Goal: Information Seeking & Learning: Find specific fact

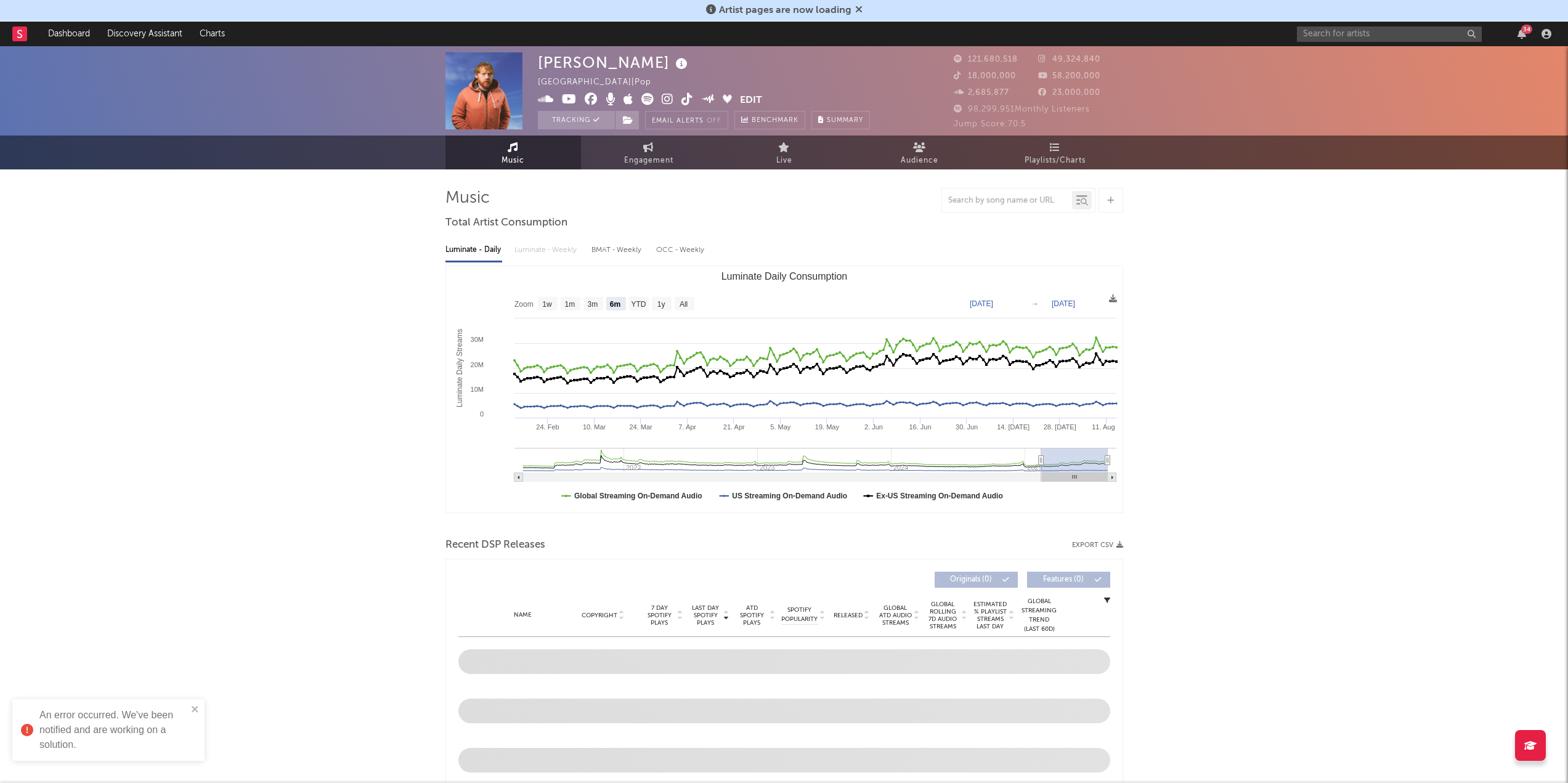
select select "6m"
click at [1385, 34] on input "text" at bounding box center [1389, 34] width 185 height 15
type input "deftones"
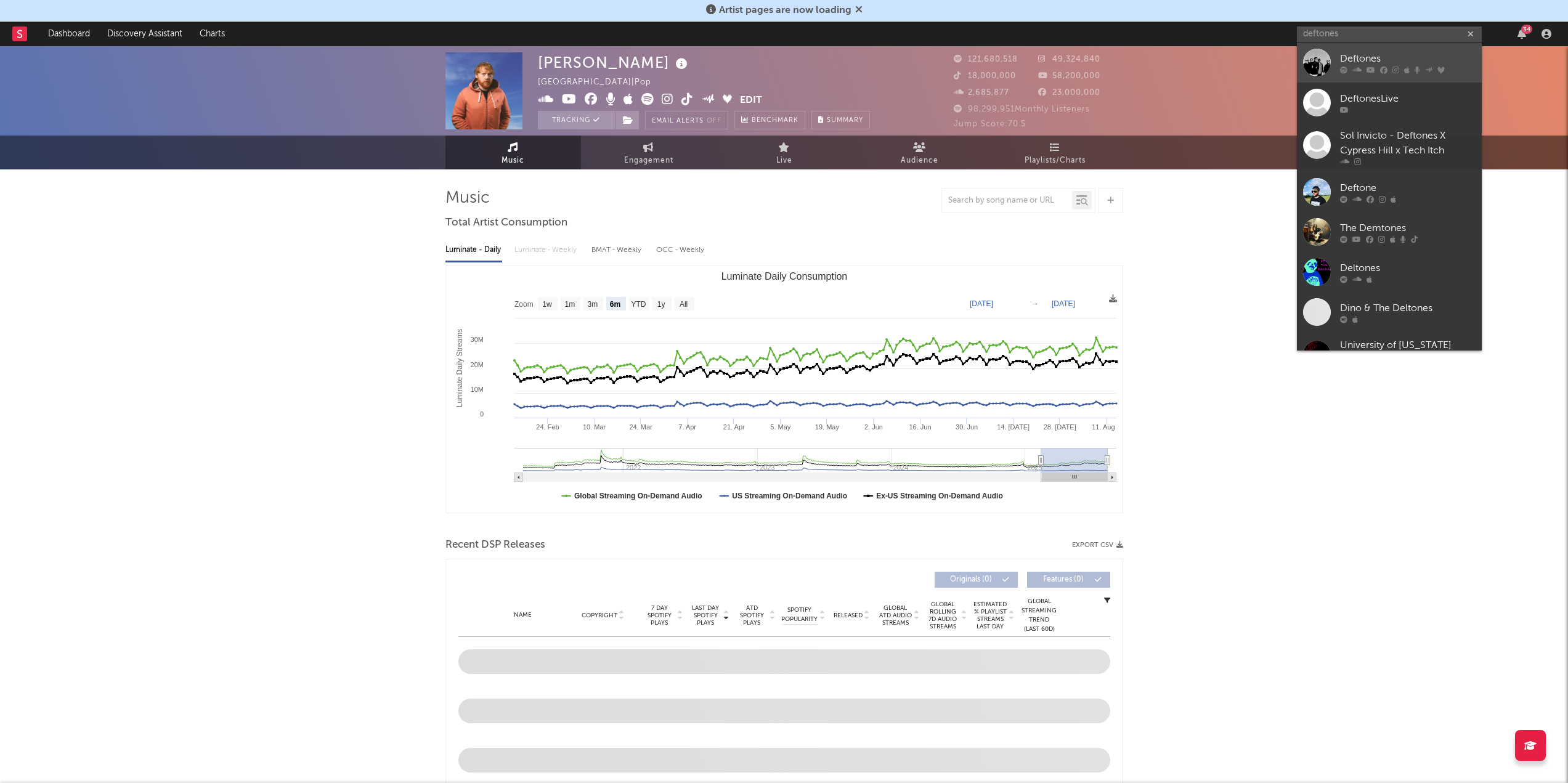
click at [1371, 62] on div "Deftones" at bounding box center [1408, 59] width 136 height 15
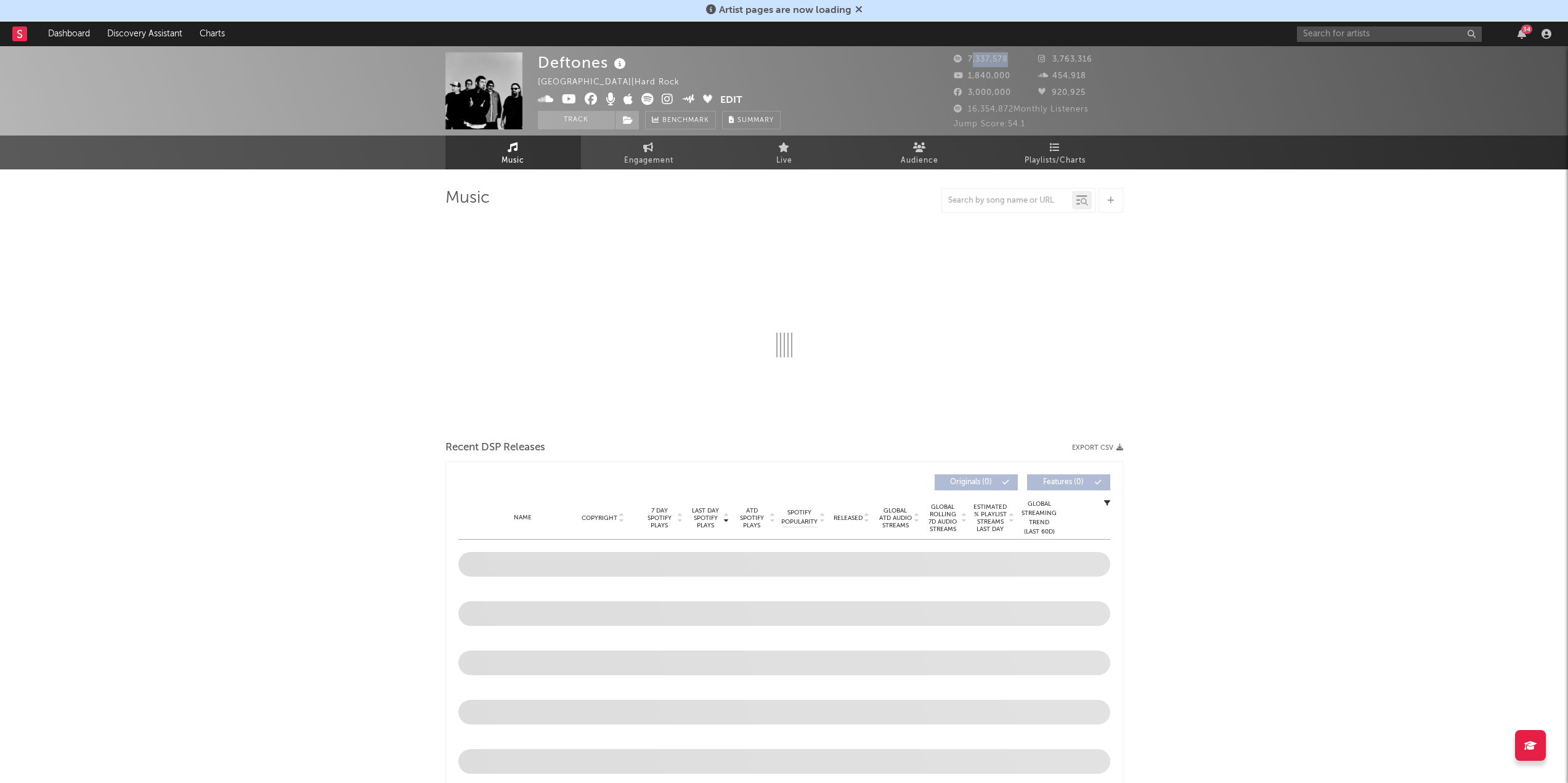
select select "6m"
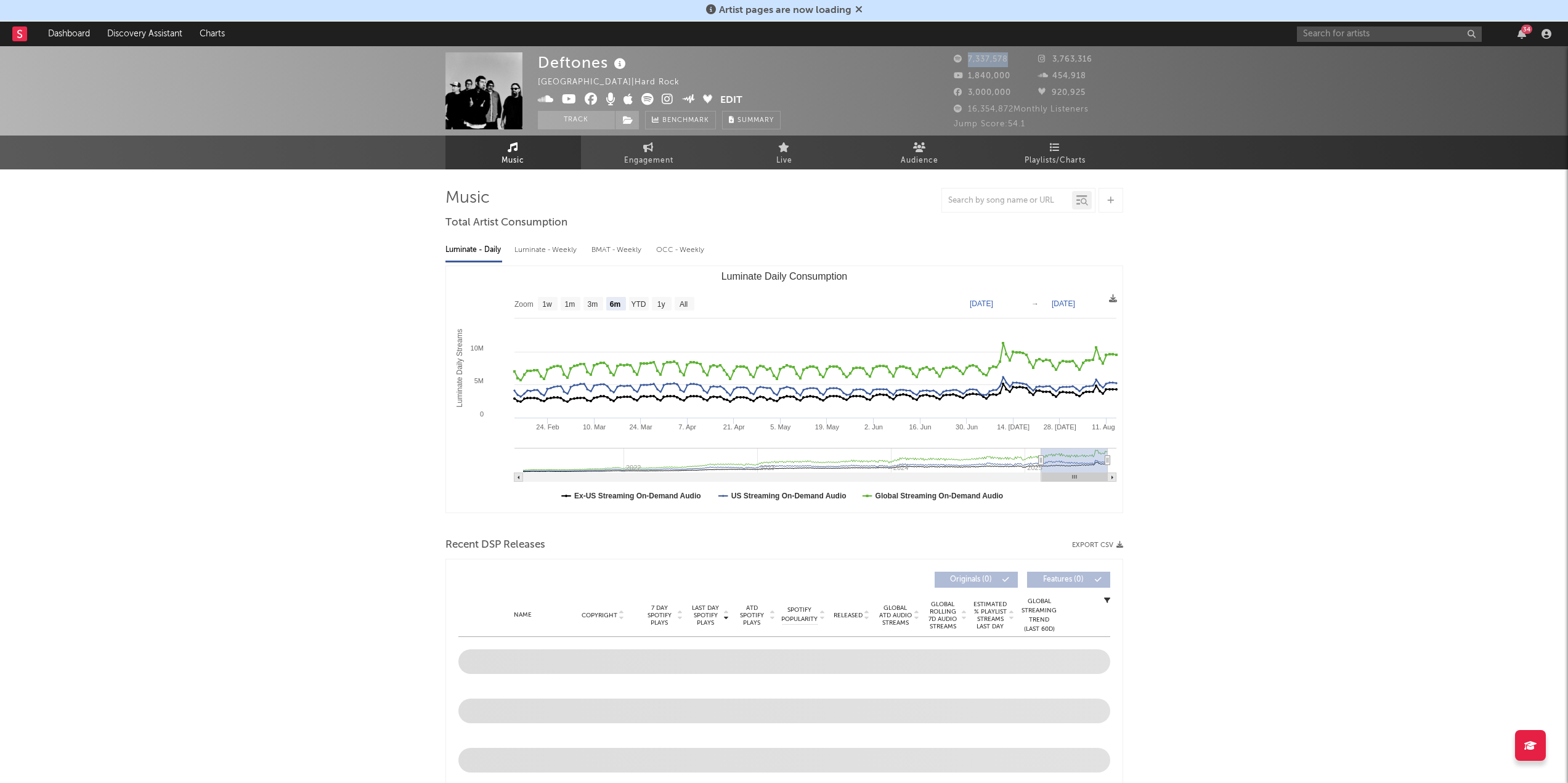
drag, startPoint x: 1015, startPoint y: 57, endPoint x: 955, endPoint y: 59, distance: 60.0
click at [955, 59] on div "7,337,578" at bounding box center [996, 60] width 85 height 15
copy span "7,337,578"
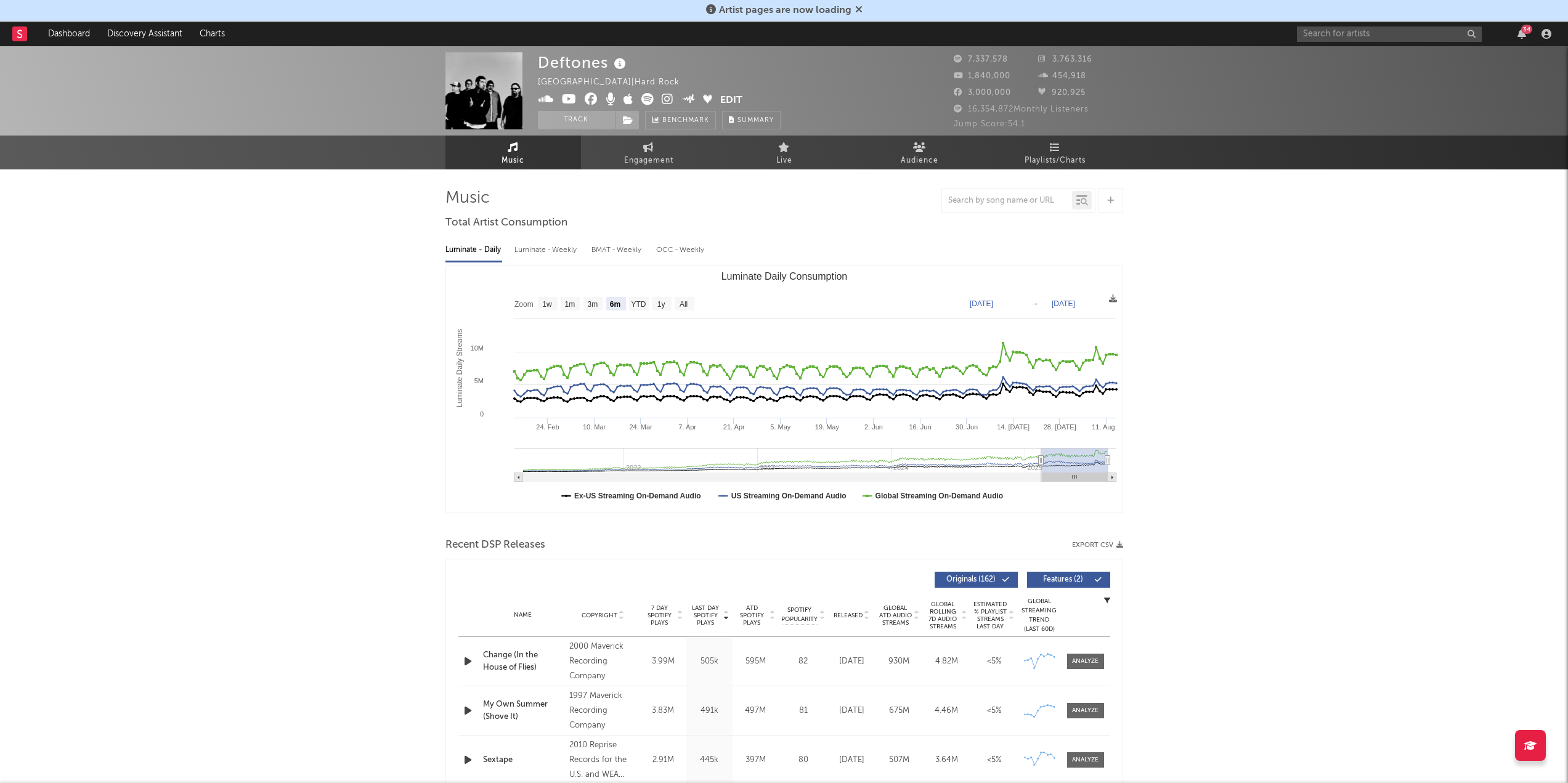
click at [985, 109] on span "16,354,872 Monthly Listeners" at bounding box center [1021, 109] width 135 height 8
copy span "16,354,872"
click at [1416, 32] on input "text" at bounding box center [1389, 34] width 185 height 15
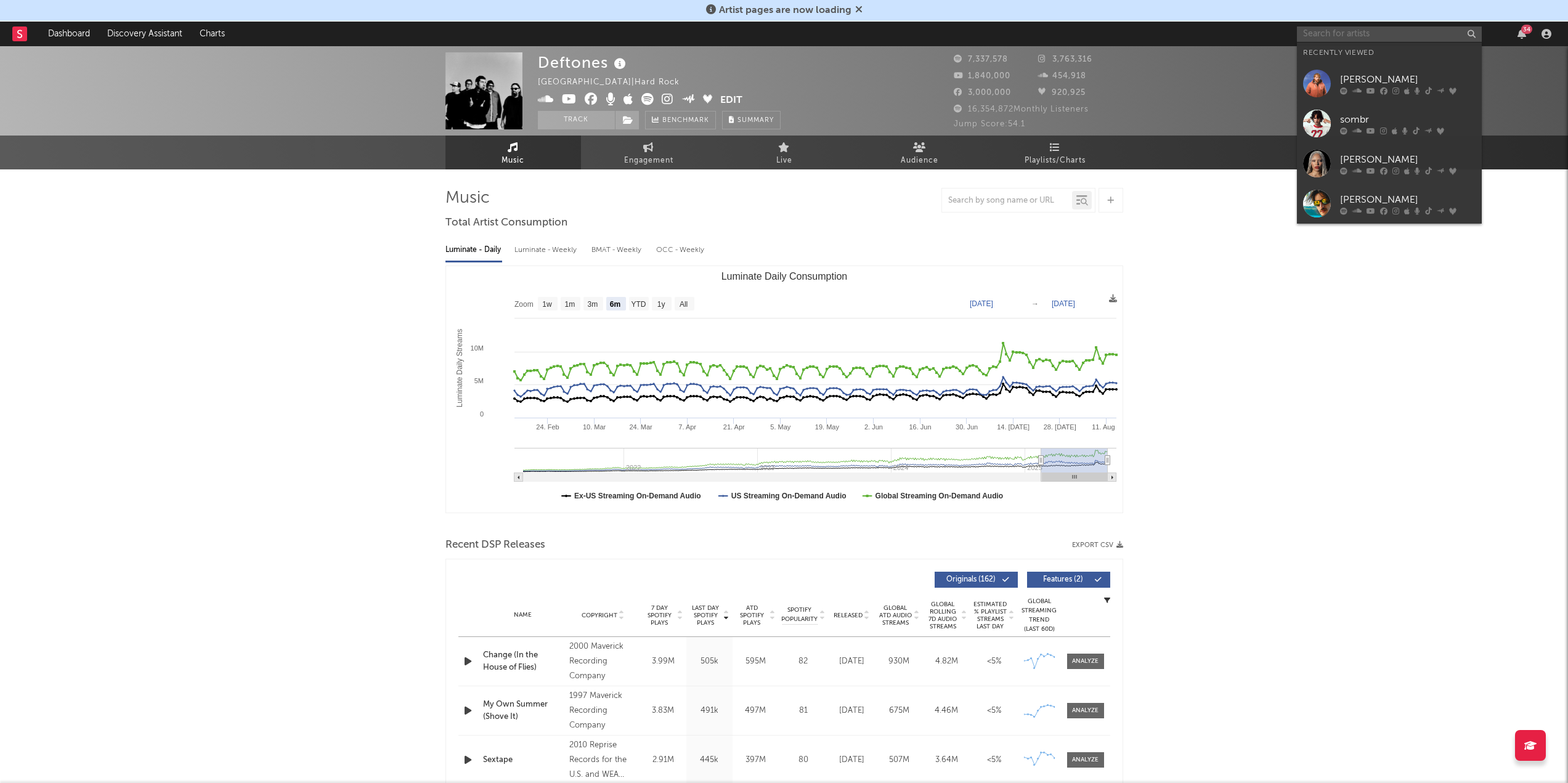
click at [1416, 32] on input "text" at bounding box center [1389, 34] width 185 height 15
drag, startPoint x: 1349, startPoint y: 116, endPoint x: 916, endPoint y: 72, distance: 435.2
click at [1349, 116] on div "sombr" at bounding box center [1408, 120] width 136 height 15
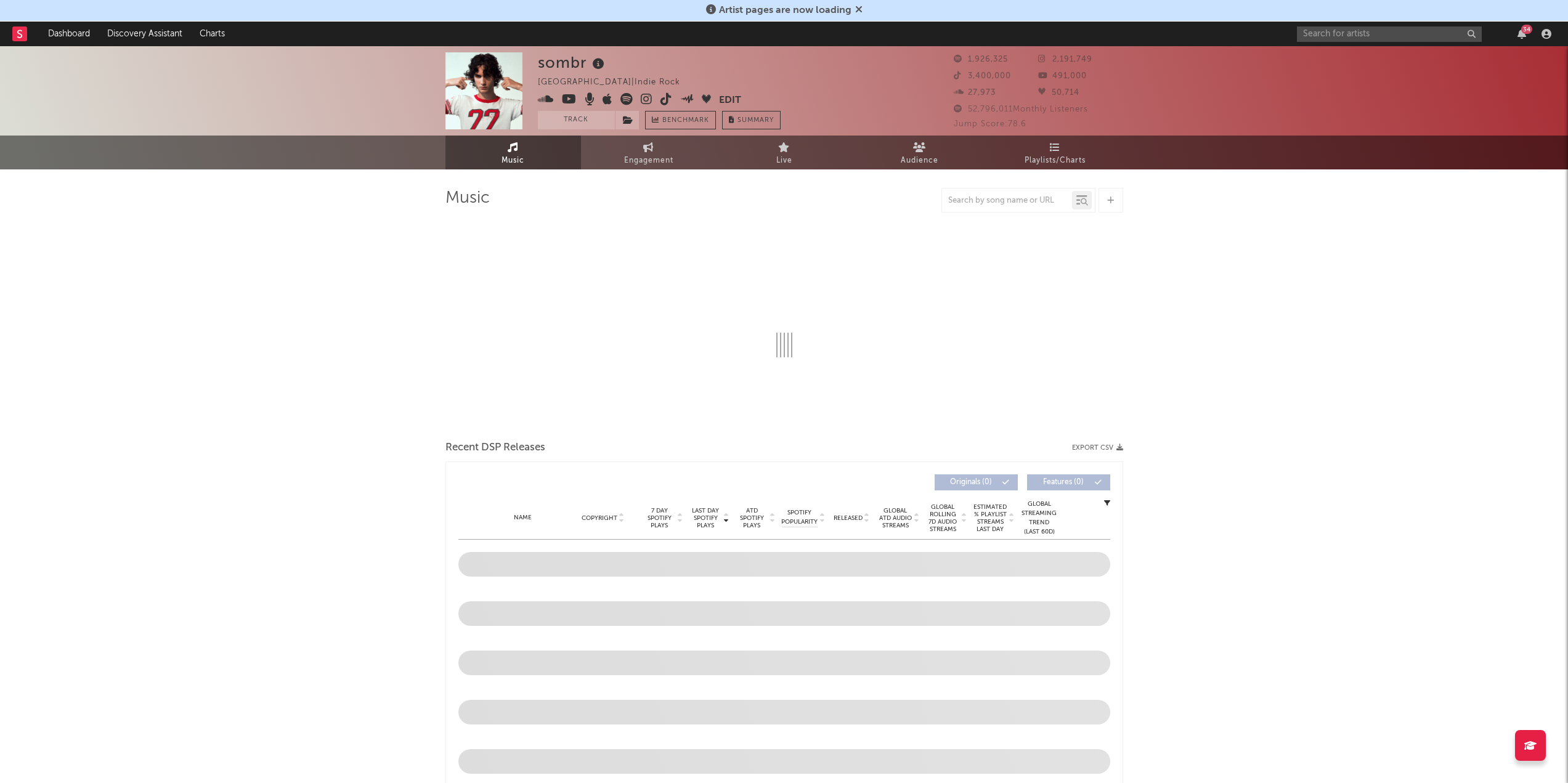
click at [1011, 110] on span "52,796,011 Monthly Listeners" at bounding box center [1021, 109] width 134 height 8
select select "6m"
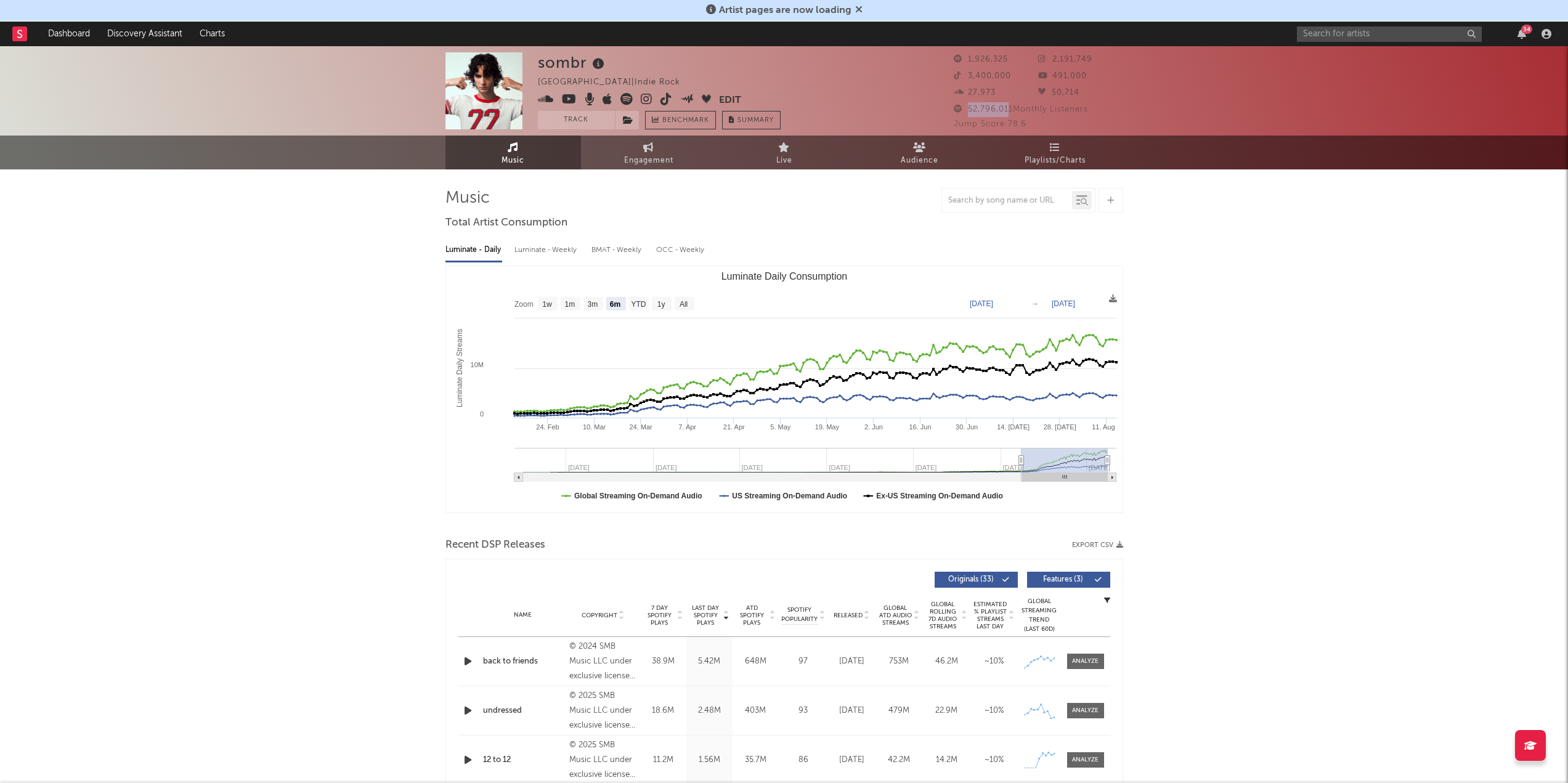
drag, startPoint x: 1011, startPoint y: 106, endPoint x: 970, endPoint y: 109, distance: 41.1
click at [970, 109] on span "52,796,011 Monthly Listeners" at bounding box center [1021, 109] width 134 height 8
drag, startPoint x: 1014, startPoint y: 110, endPoint x: 966, endPoint y: 111, distance: 48.0
click at [966, 111] on span "52,796,011 Monthly Listeners" at bounding box center [1021, 109] width 134 height 8
copy span "52,796,011"
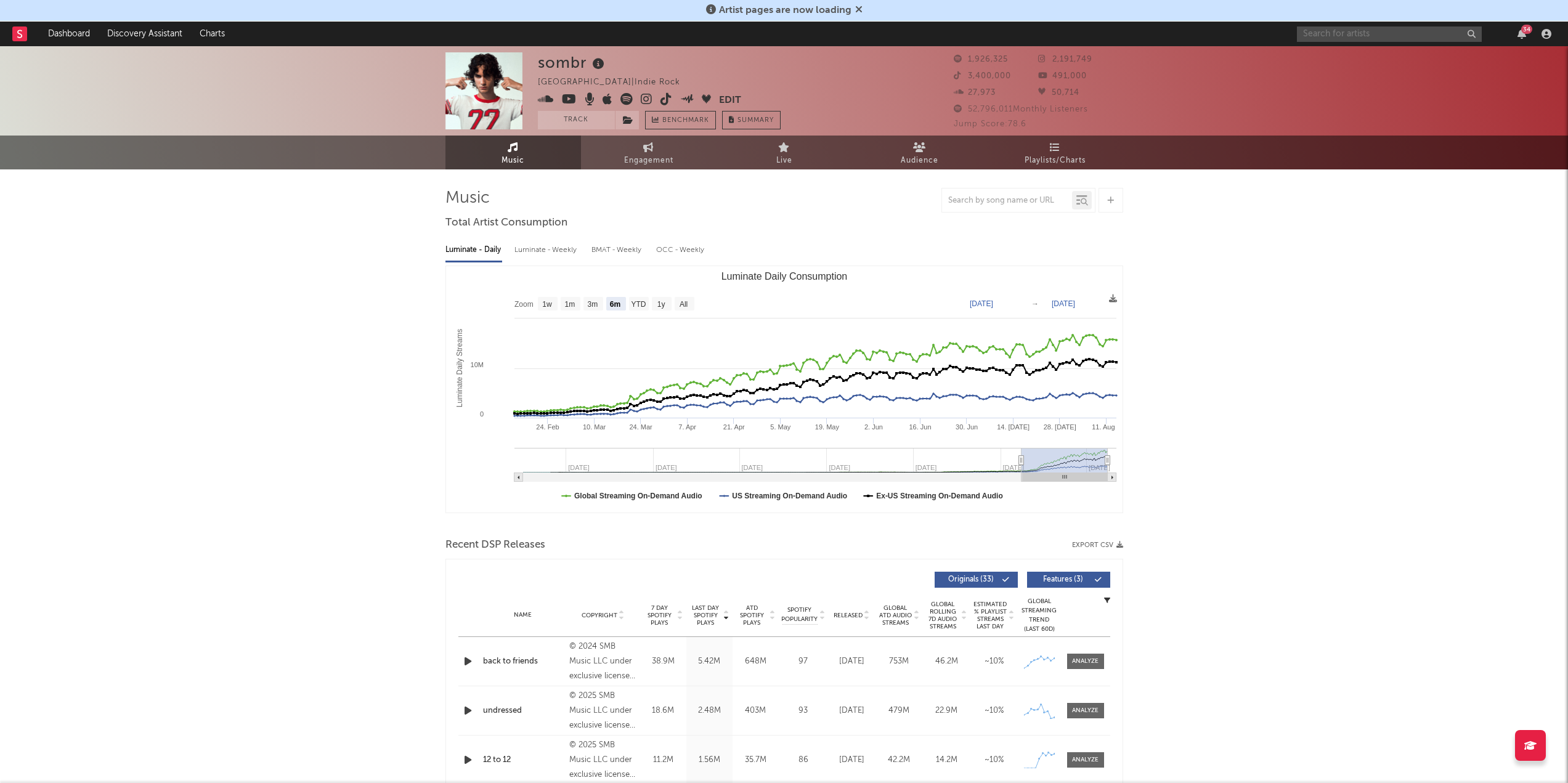
click at [1396, 37] on input "text" at bounding box center [1389, 34] width 185 height 15
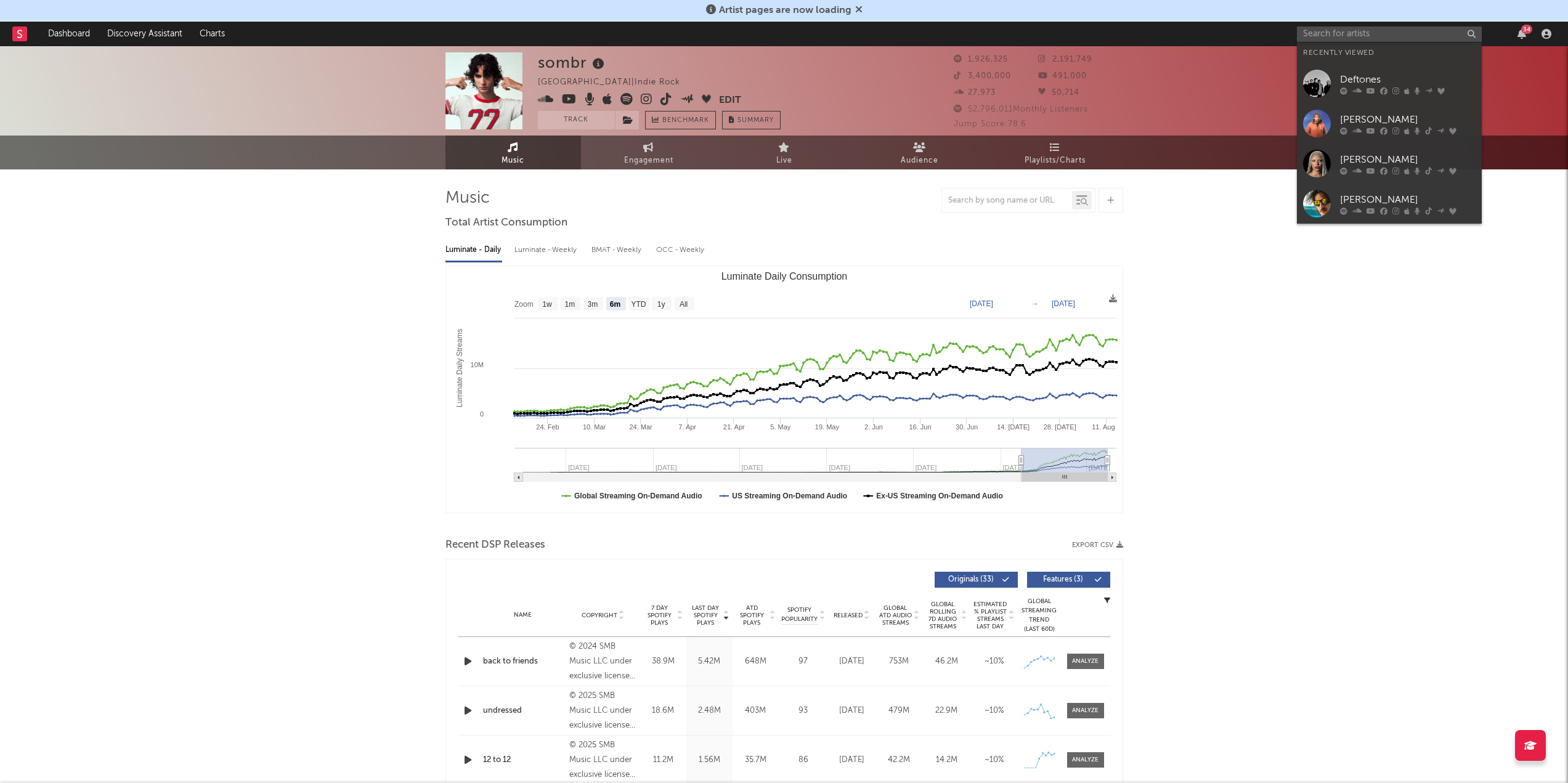
drag, startPoint x: 1367, startPoint y: 118, endPoint x: 1360, endPoint y: 121, distance: 7.6
click at [1367, 118] on div "[PERSON_NAME]" at bounding box center [1408, 120] width 136 height 15
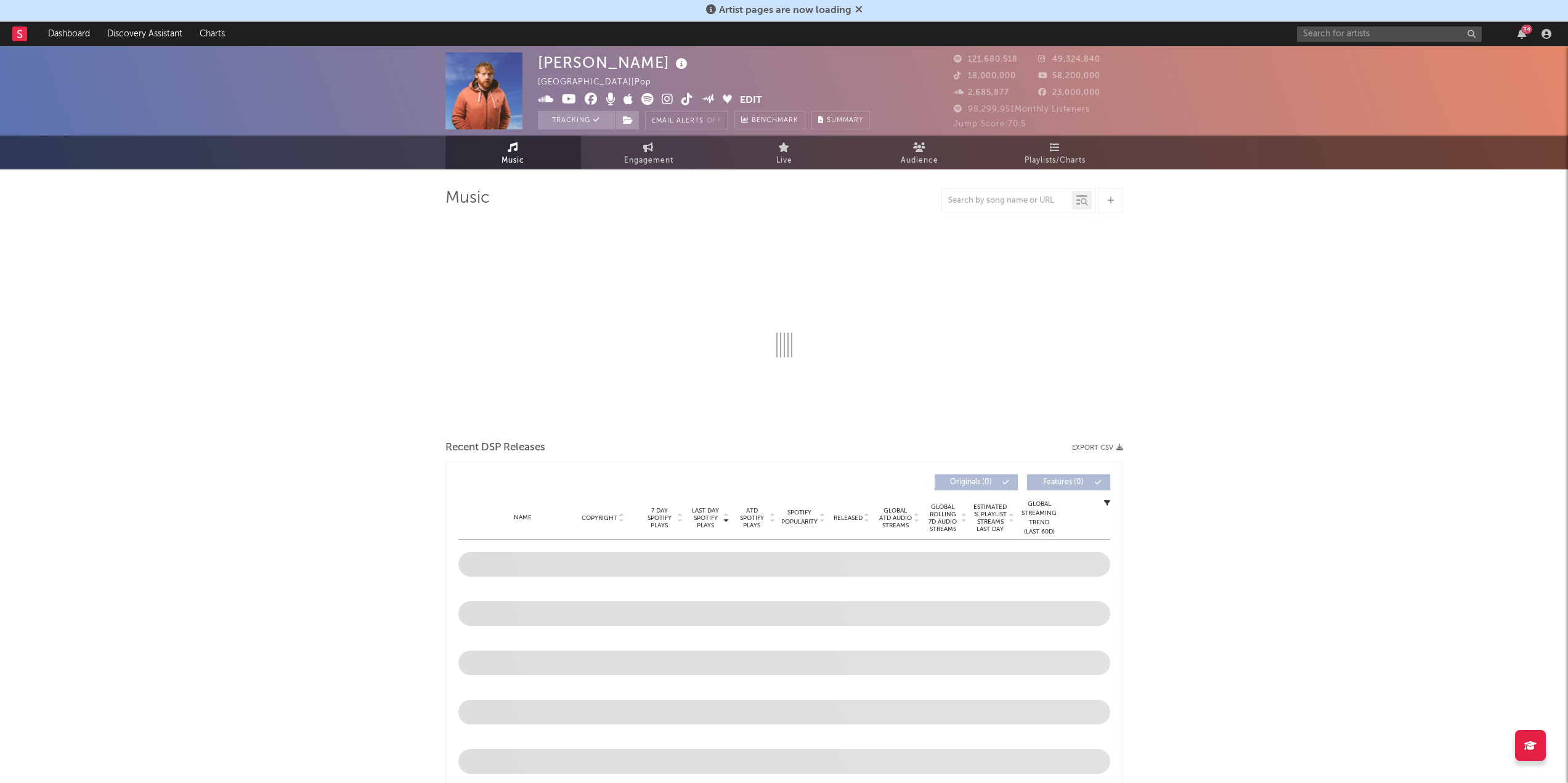
select select "6m"
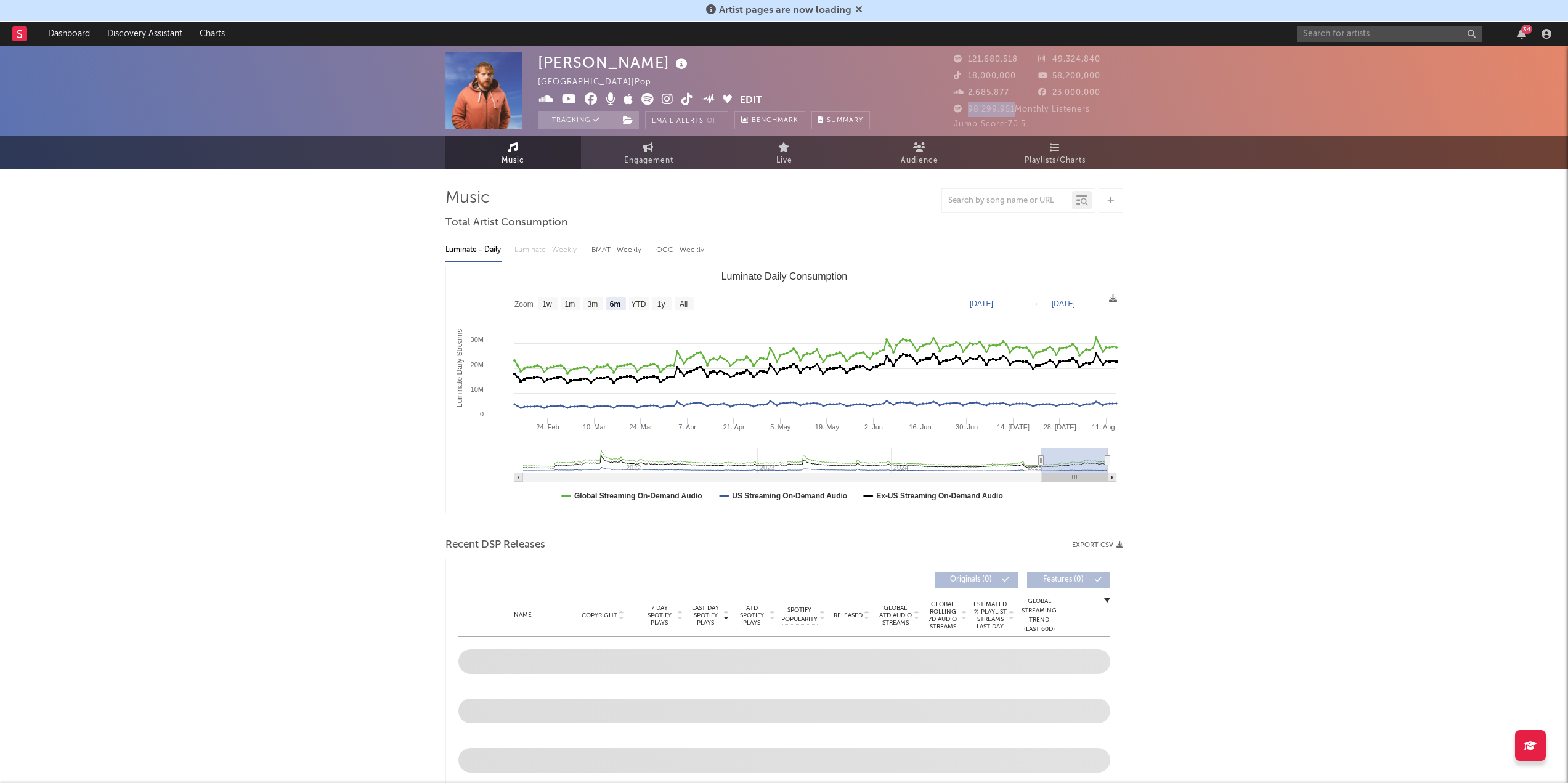
drag, startPoint x: 1014, startPoint y: 110, endPoint x: 969, endPoint y: 112, distance: 45.0
click at [969, 112] on span "98,299,951 Monthly Listeners" at bounding box center [1022, 109] width 136 height 8
copy span "98,299,951"
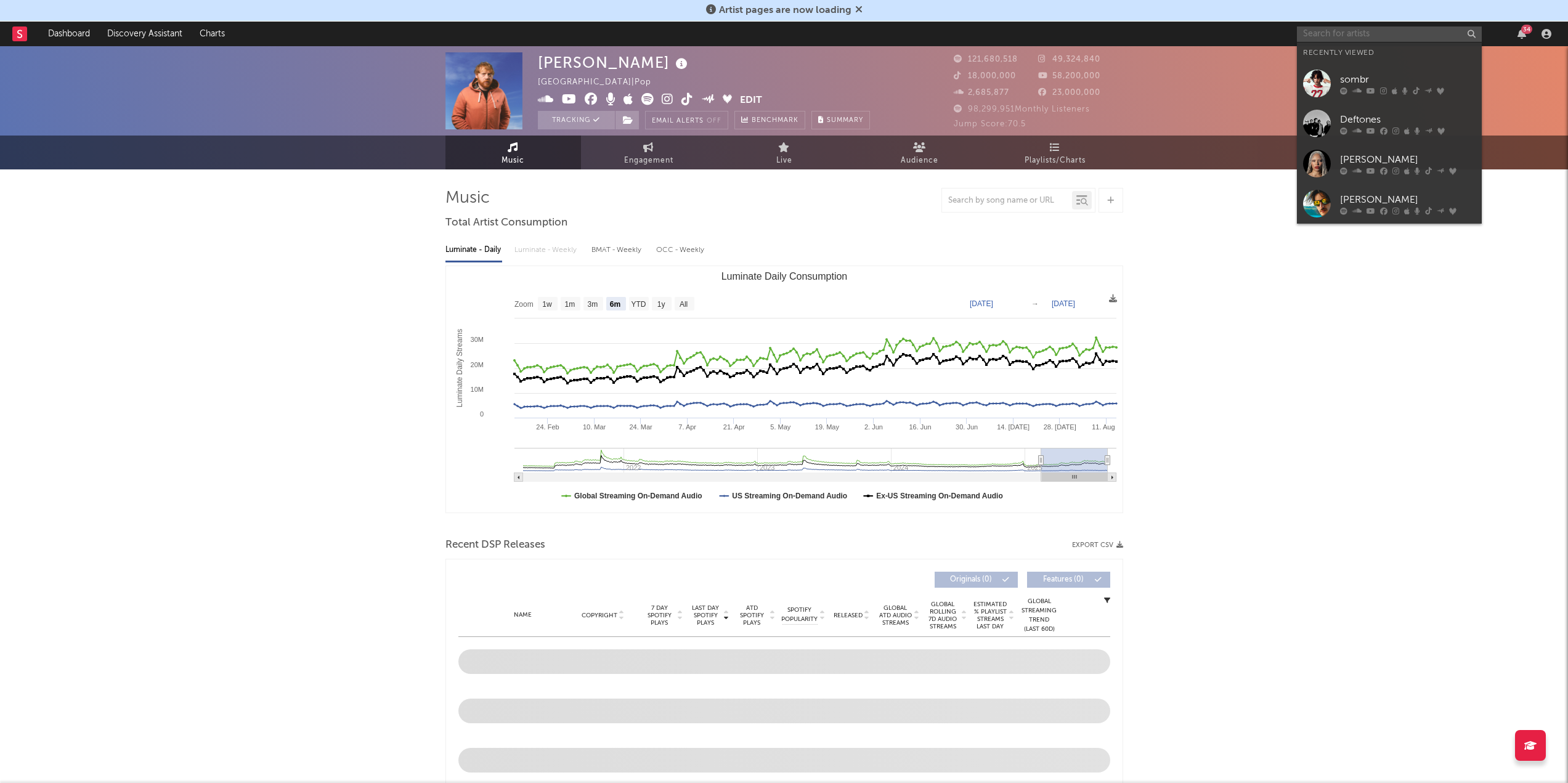
click at [1366, 33] on input "text" at bounding box center [1389, 34] width 185 height 15
click at [1376, 120] on div "Deftones" at bounding box center [1408, 120] width 136 height 15
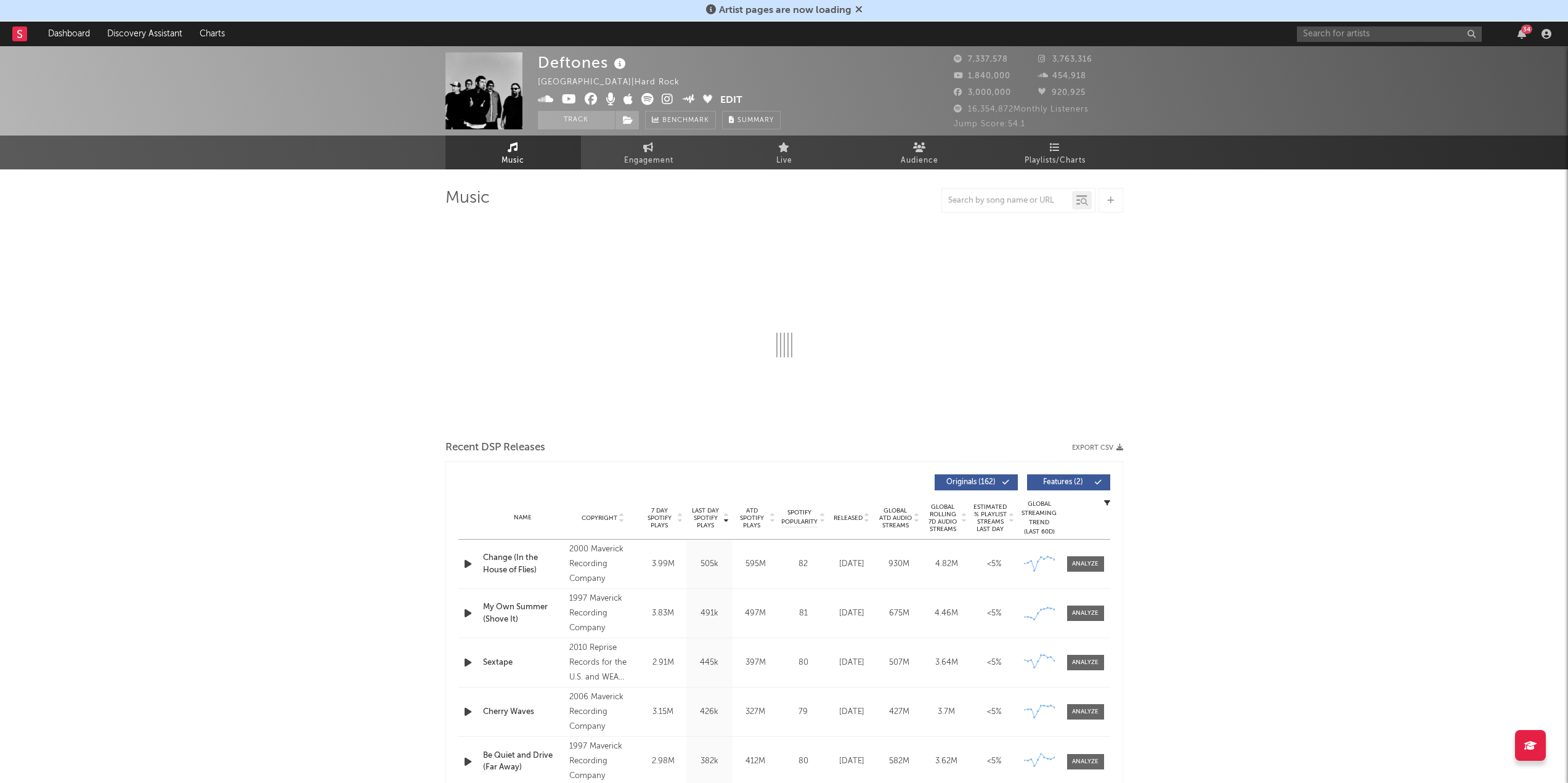
select select "6m"
